Goal: Information Seeking & Learning: Find specific fact

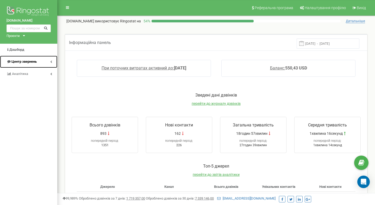
click at [49, 60] on link "Центр звернень" at bounding box center [28, 62] width 57 height 12
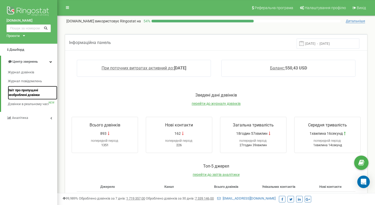
click at [22, 93] on span "Звіт про пропущені необроблені дзвінки" at bounding box center [31, 93] width 47 height 10
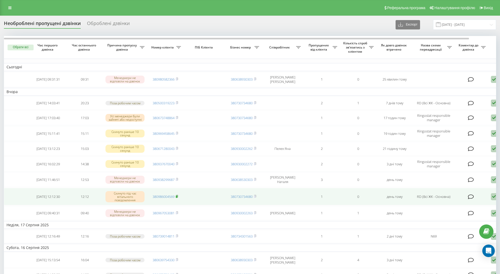
click at [178, 197] on icon at bounding box center [177, 196] width 2 height 2
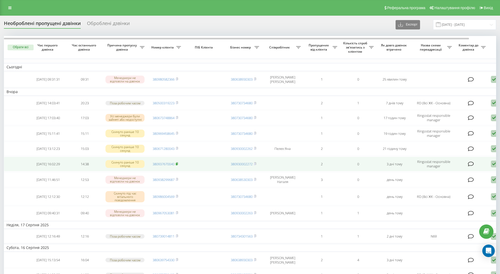
click at [178, 165] on icon at bounding box center [177, 163] width 2 height 3
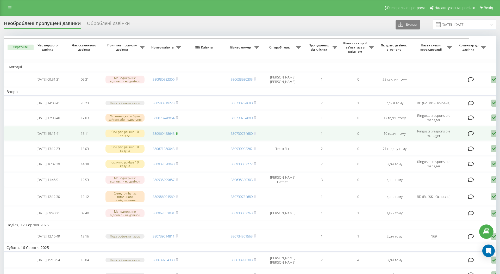
click at [177, 133] on rect at bounding box center [177, 133] width 2 height 2
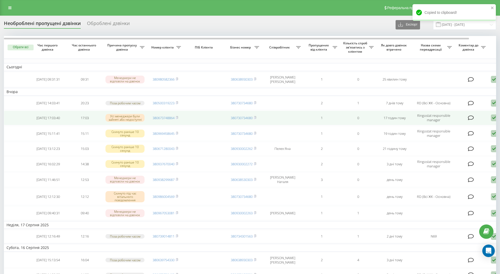
scroll to position [0, 3]
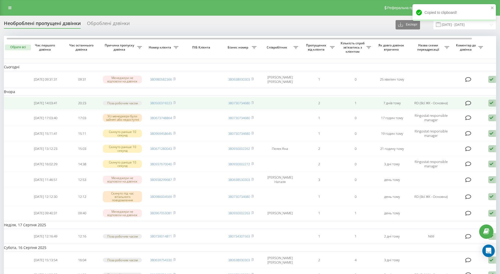
click at [176, 103] on td "380500319223" at bounding box center [162, 103] width 36 height 13
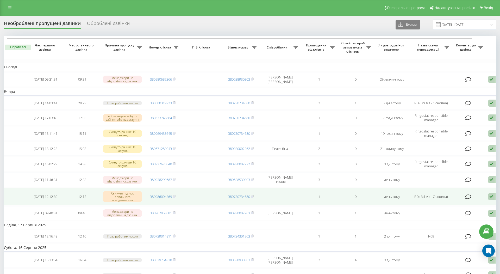
click at [176, 196] on td "380986004569" at bounding box center [162, 196] width 36 height 17
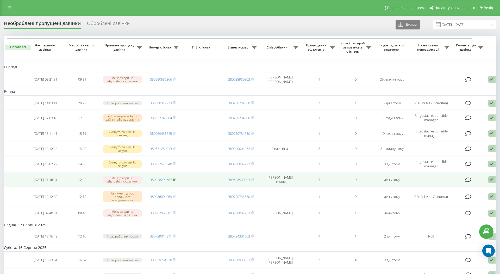
click at [173, 182] on span at bounding box center [174, 179] width 2 height 5
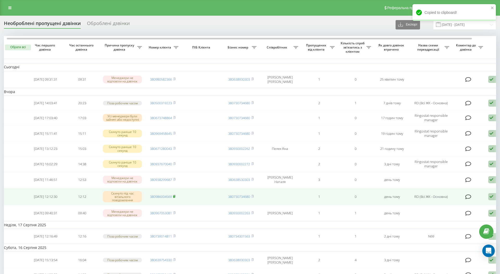
click at [175, 197] on rect at bounding box center [174, 196] width 2 height 2
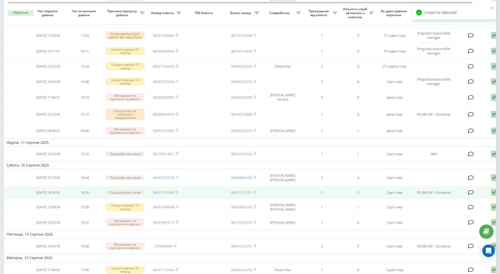
scroll to position [83, 0]
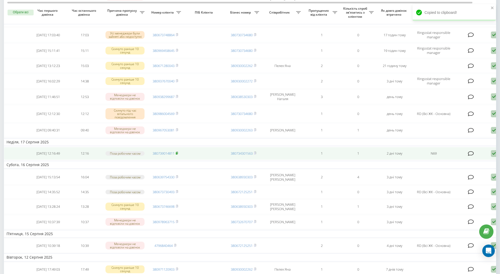
click at [177, 154] on rect at bounding box center [177, 153] width 2 height 2
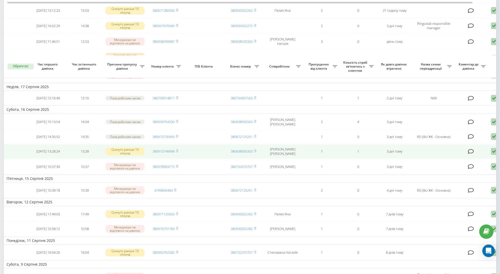
scroll to position [192, 0]
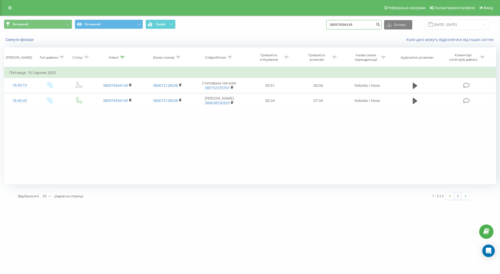
click at [370, 24] on input "380974594149" at bounding box center [353, 24] width 55 height 9
click at [369, 24] on input "380974594149" at bounding box center [353, 24] width 55 height 9
paste input "37670040"
type input "380937670040"
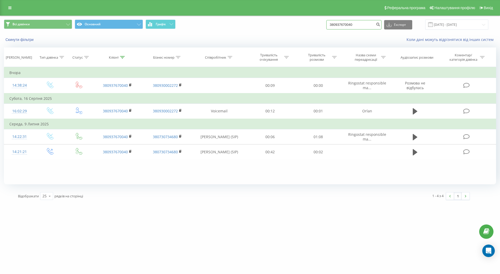
click at [369, 26] on input "380937670040" at bounding box center [353, 24] width 55 height 9
paste input "69458645"
type input "380969458645"
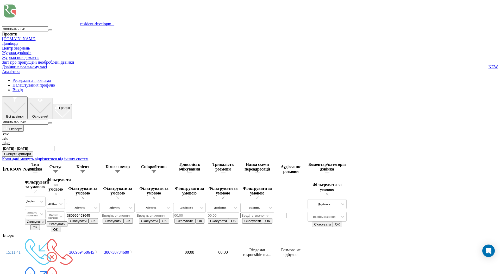
click at [48, 119] on input "380969458645" at bounding box center [25, 121] width 46 height 5
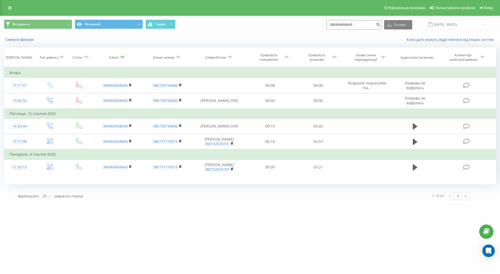
click at [366, 26] on input "380969458645" at bounding box center [353, 24] width 55 height 9
paste input "38299687"
type input "380938299687"
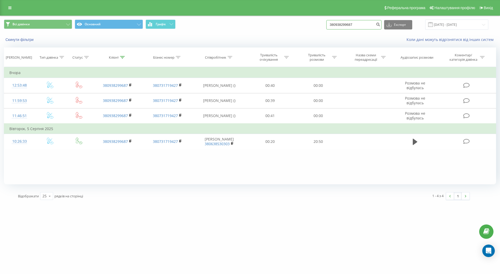
click at [368, 27] on input "380938299687" at bounding box center [353, 24] width 55 height 9
paste input "86004569"
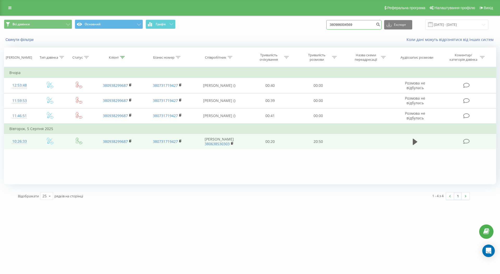
type input "380986004569"
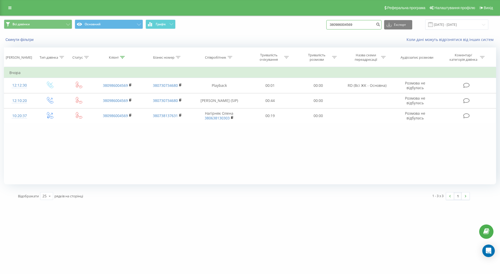
click at [358, 28] on input "380986004569" at bounding box center [353, 24] width 55 height 9
paste input "739014811"
type input "380739014811"
